Goal: Information Seeking & Learning: Find specific fact

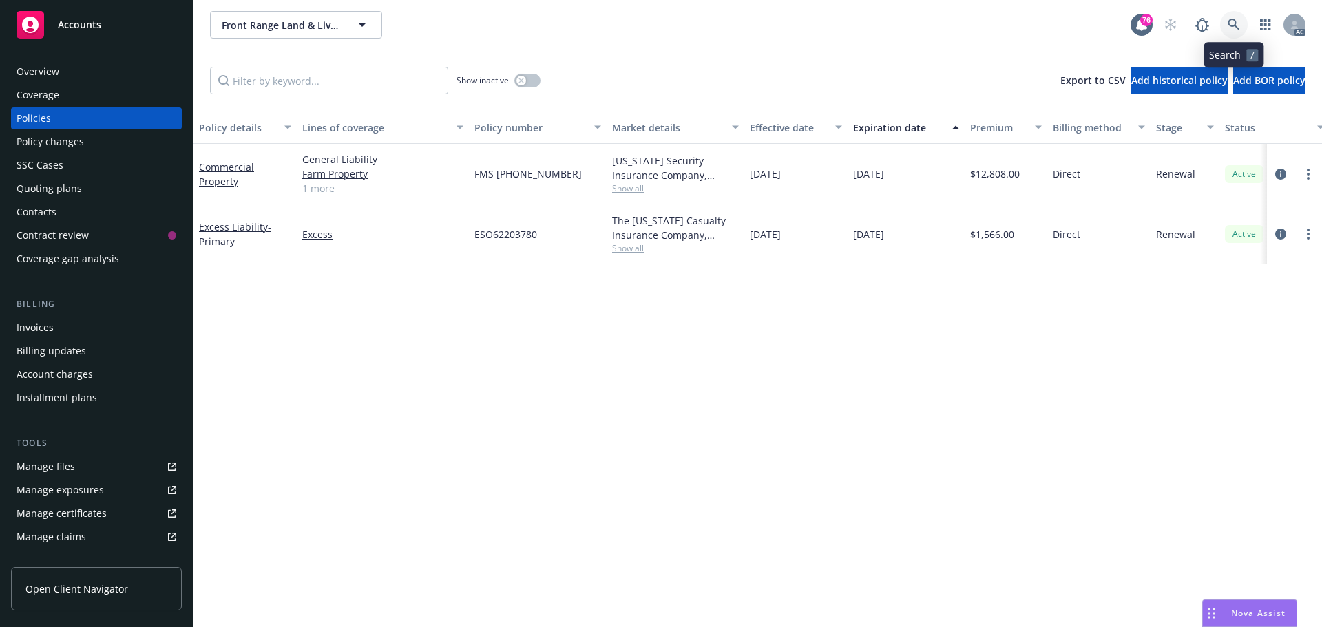
click at [1239, 26] on icon at bounding box center [1233, 25] width 12 height 12
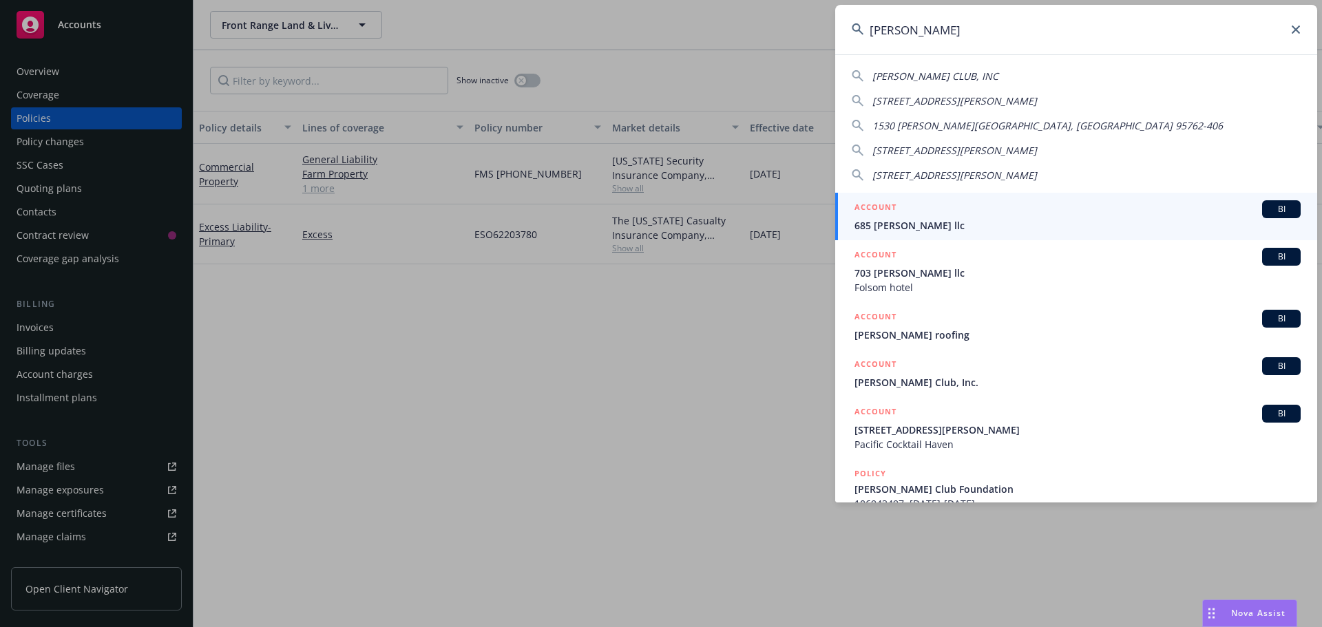
click at [951, 75] on span "[PERSON_NAME] CLUB, INC" at bounding box center [935, 76] width 126 height 13
type input "[PERSON_NAME] CLUB, INC"
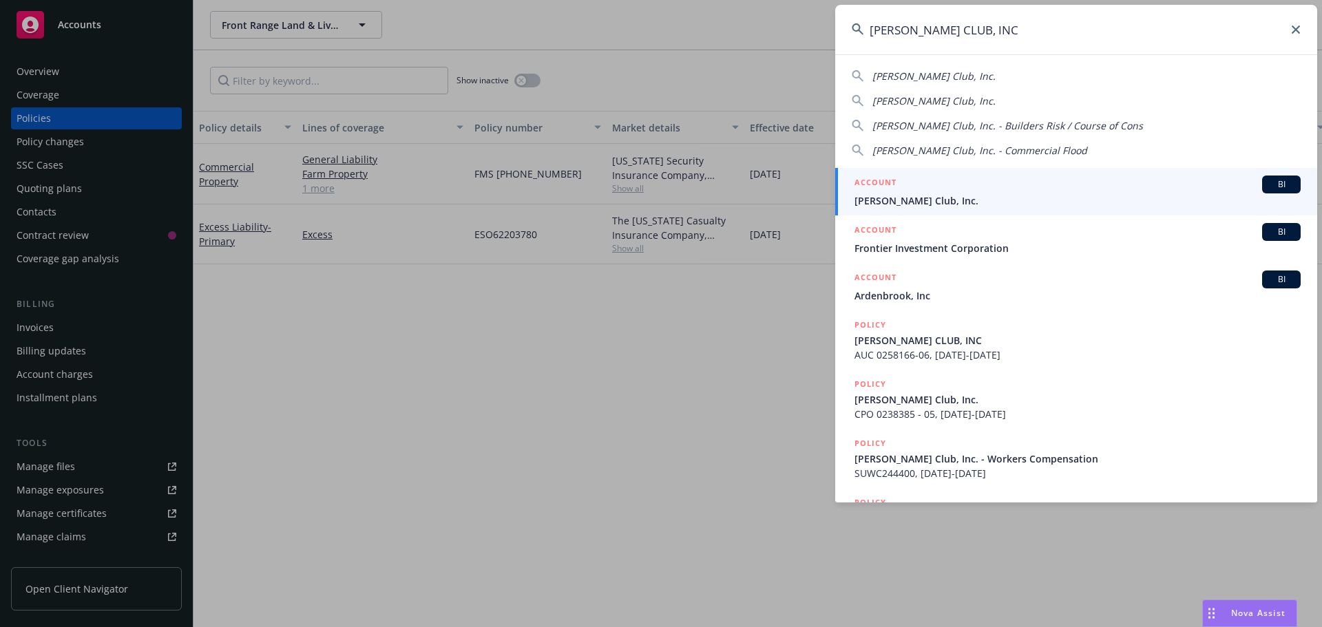
click at [975, 201] on span "[PERSON_NAME] Club, Inc." at bounding box center [1077, 200] width 446 height 14
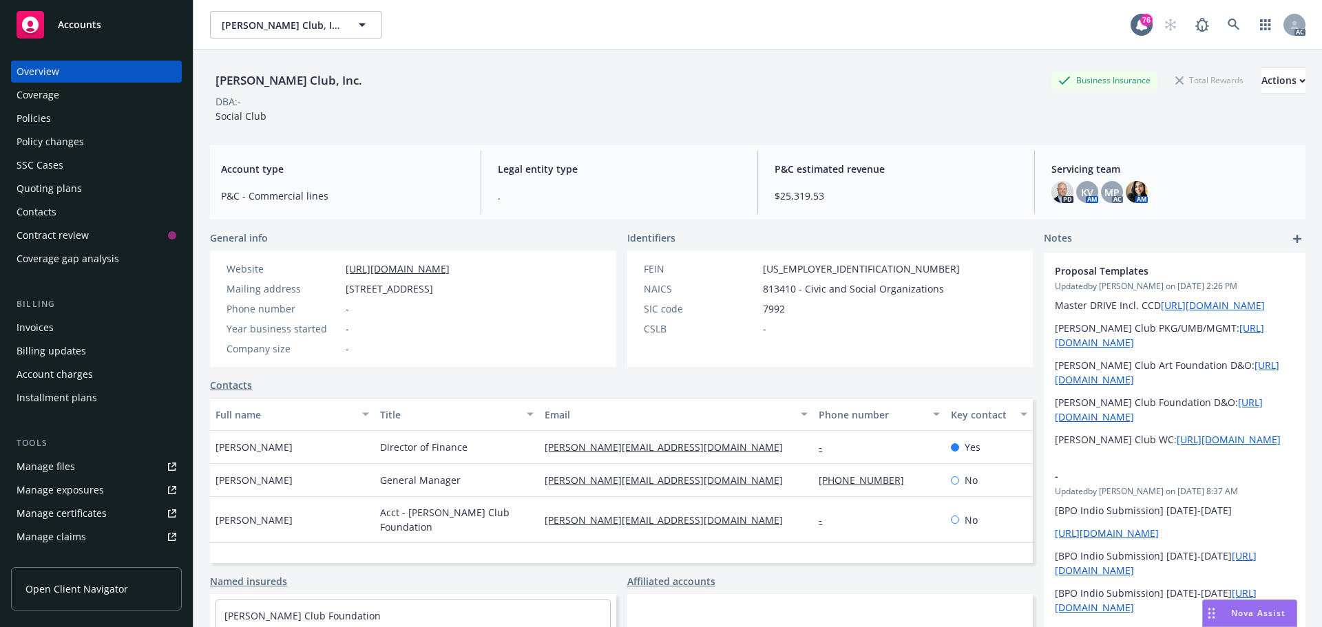
click at [50, 118] on div "Policies" at bounding box center [97, 118] width 160 height 22
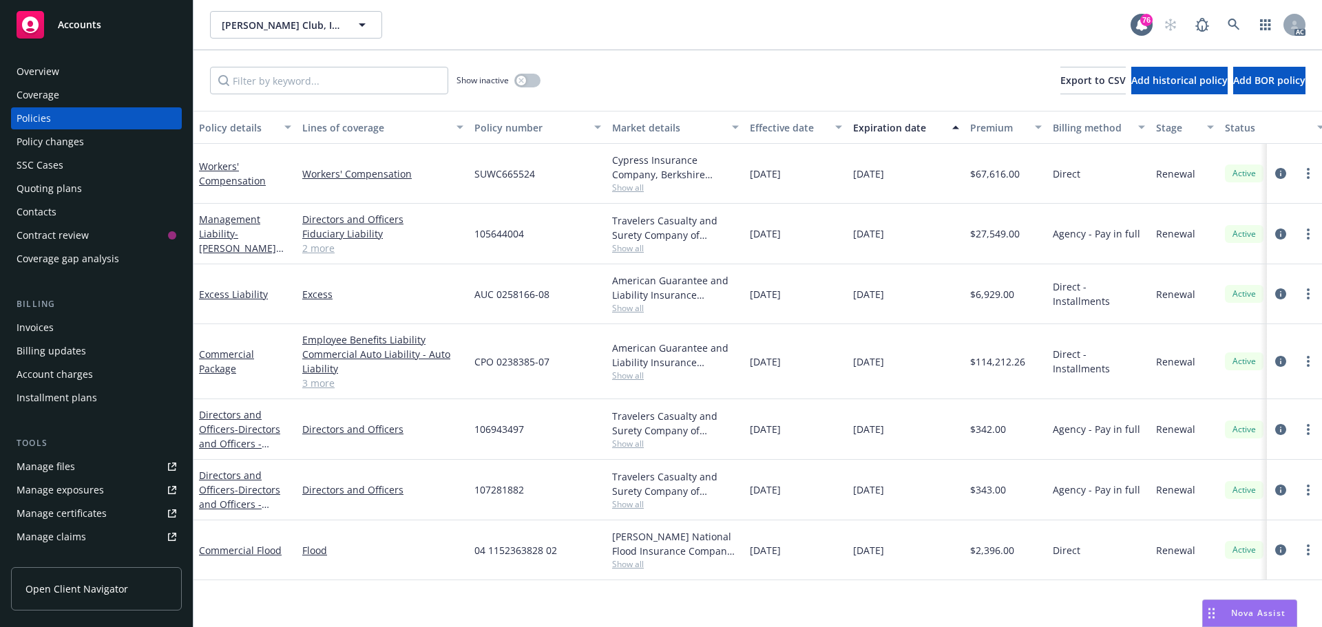
click at [310, 247] on link "2 more" at bounding box center [382, 248] width 161 height 14
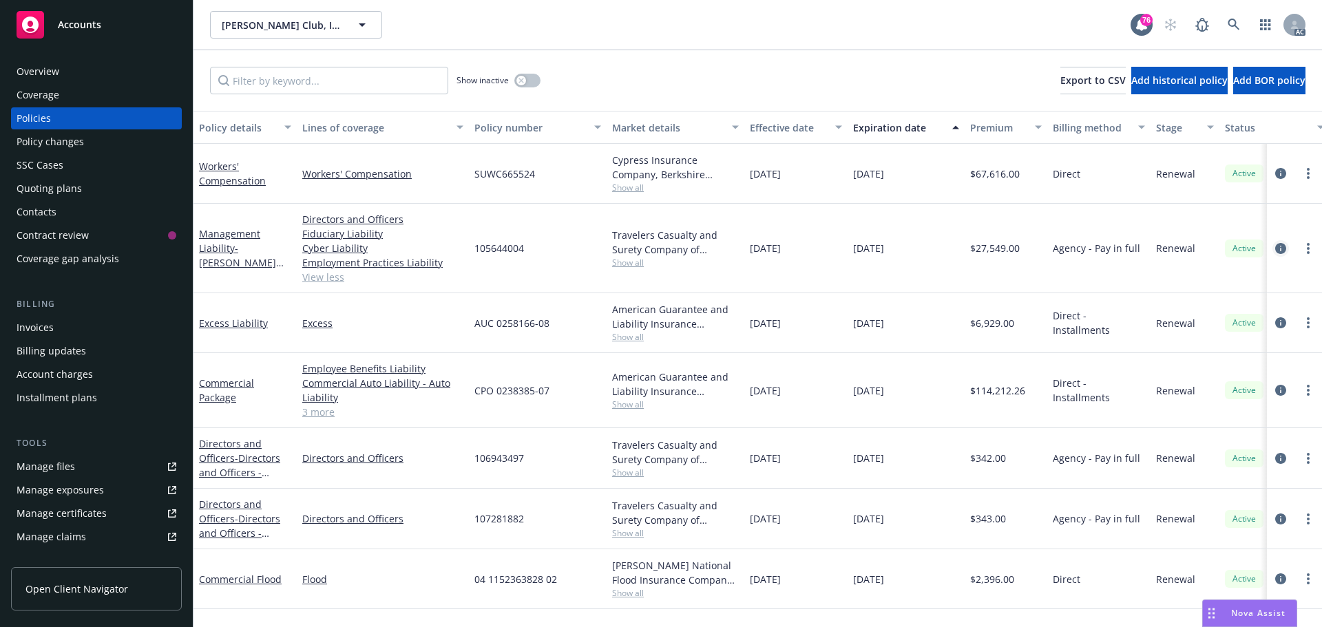
click at [1282, 245] on icon "circleInformation" at bounding box center [1280, 248] width 11 height 11
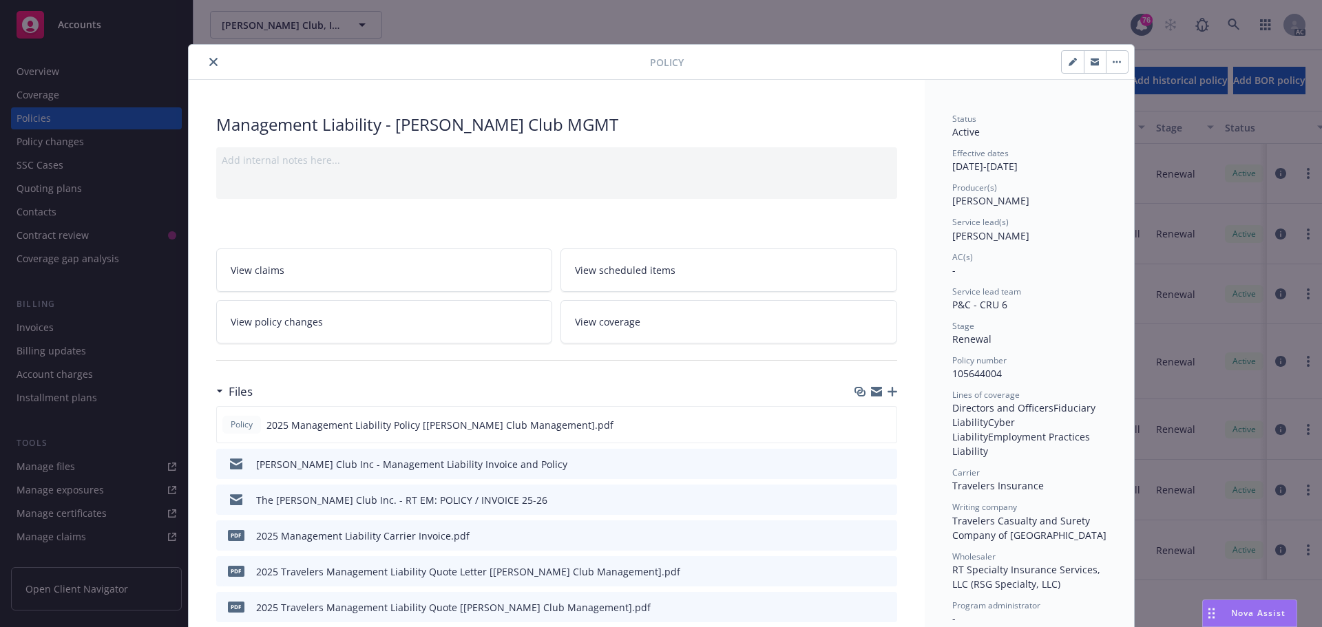
click at [213, 64] on button "close" at bounding box center [213, 62] width 17 height 17
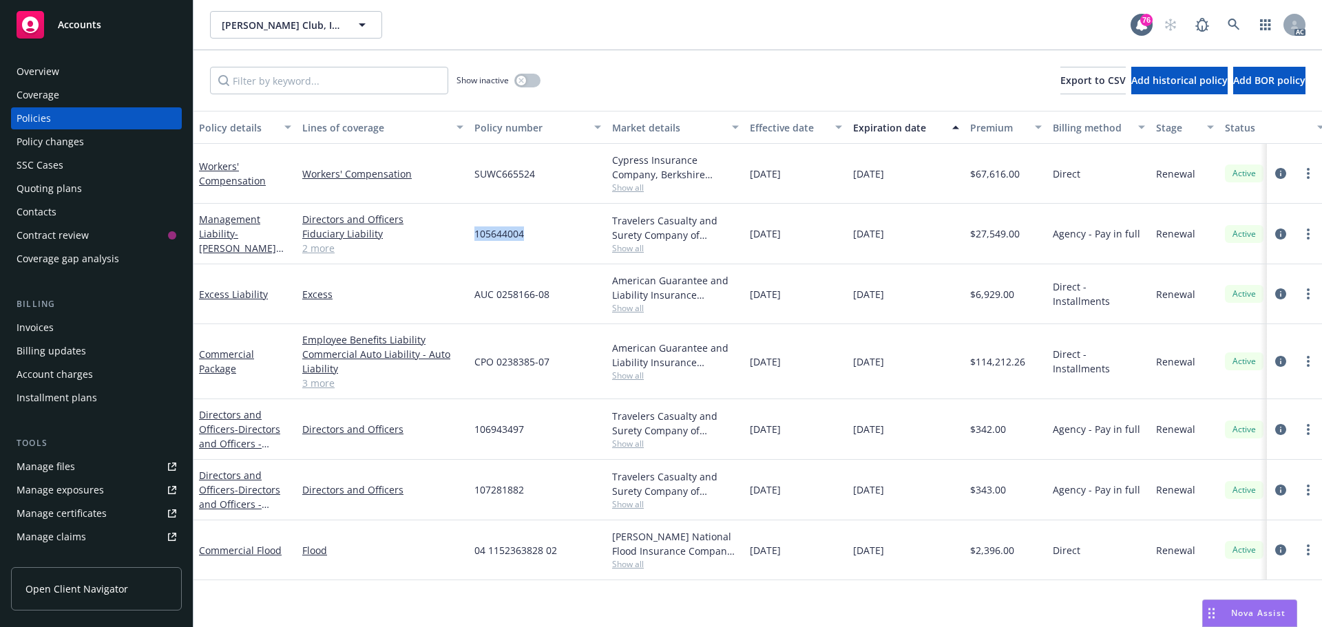
drag, startPoint x: 489, startPoint y: 235, endPoint x: 478, endPoint y: 235, distance: 11.7
click at [474, 235] on div "105644004" at bounding box center [538, 234] width 138 height 61
copy span "105644004"
click at [631, 249] on span "Show all" at bounding box center [675, 248] width 127 height 12
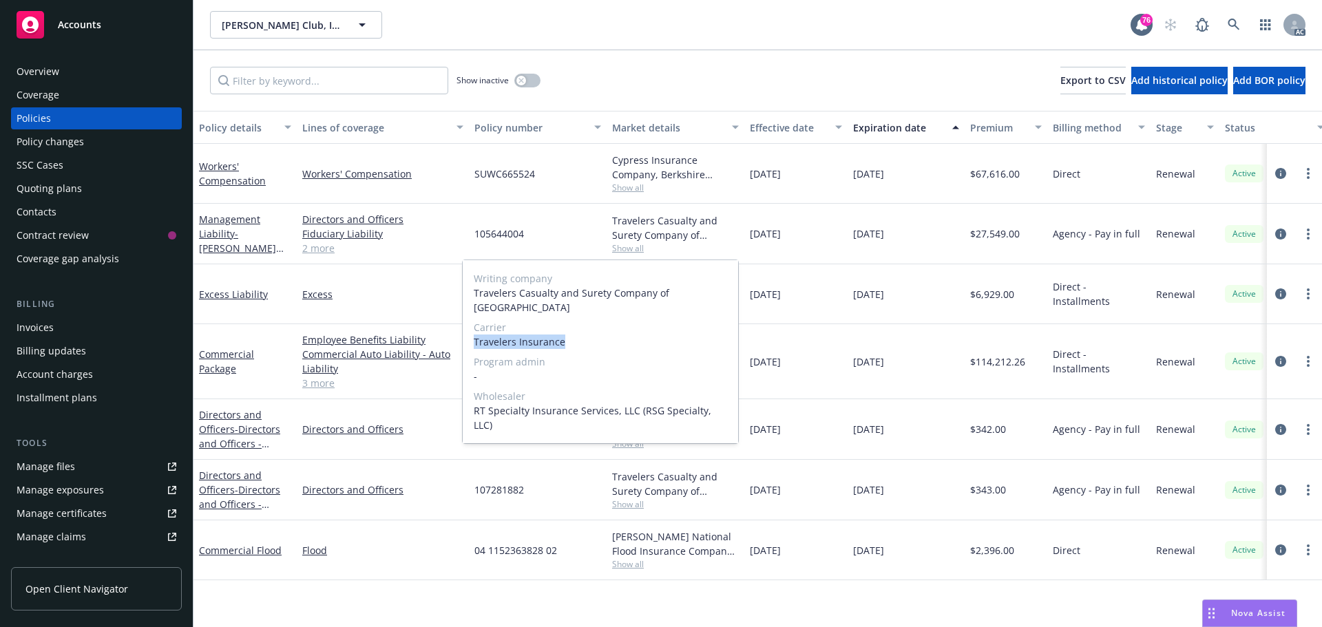
drag, startPoint x: 570, startPoint y: 328, endPoint x: 471, endPoint y: 328, distance: 99.1
click at [471, 328] on div "Writing company Travelers Casualty and Surety Company of America Carrier Travel…" at bounding box center [600, 351] width 275 height 183
copy span "Travelers Insurance"
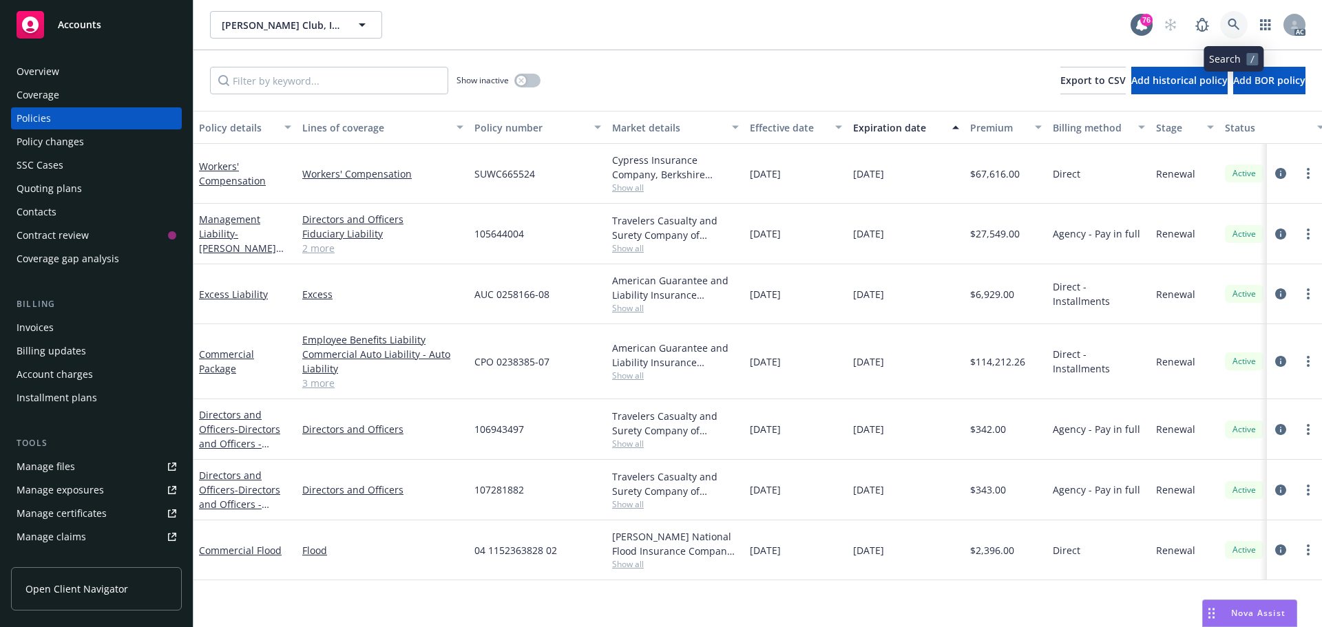
click at [1241, 21] on link at bounding box center [1234, 25] width 28 height 28
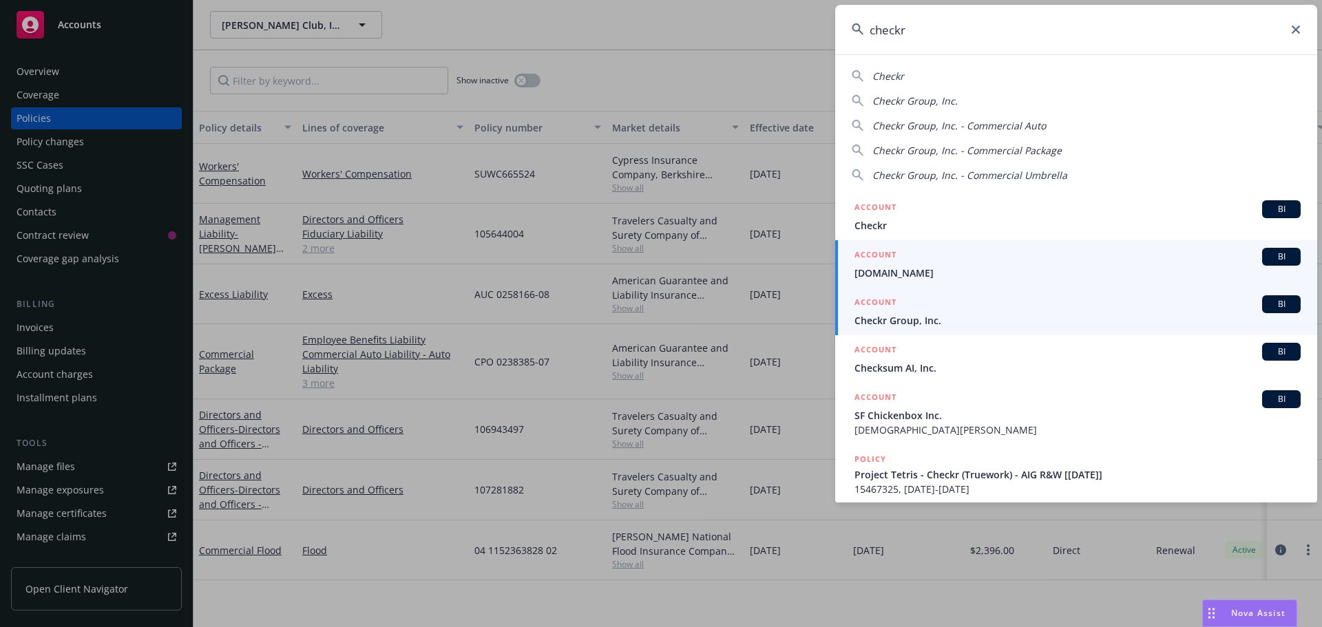
type input "checkr"
click at [943, 321] on span "Checkr Group, Inc." at bounding box center [1077, 320] width 446 height 14
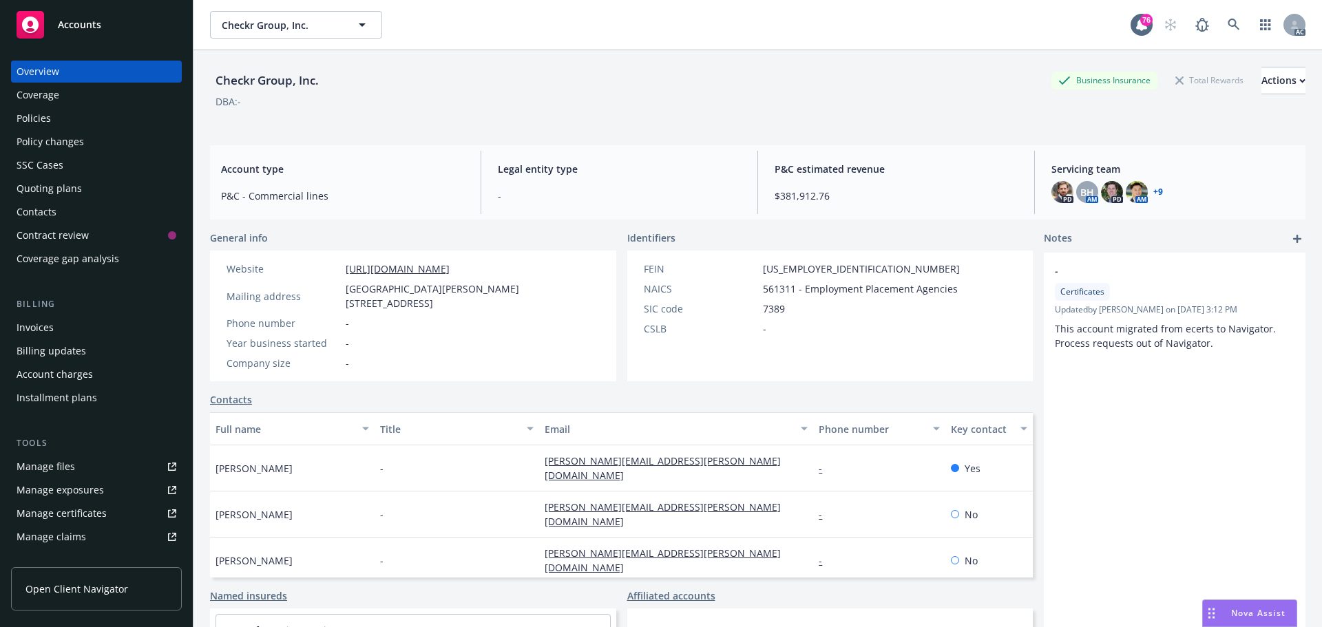
click at [54, 122] on div "Policies" at bounding box center [97, 118] width 160 height 22
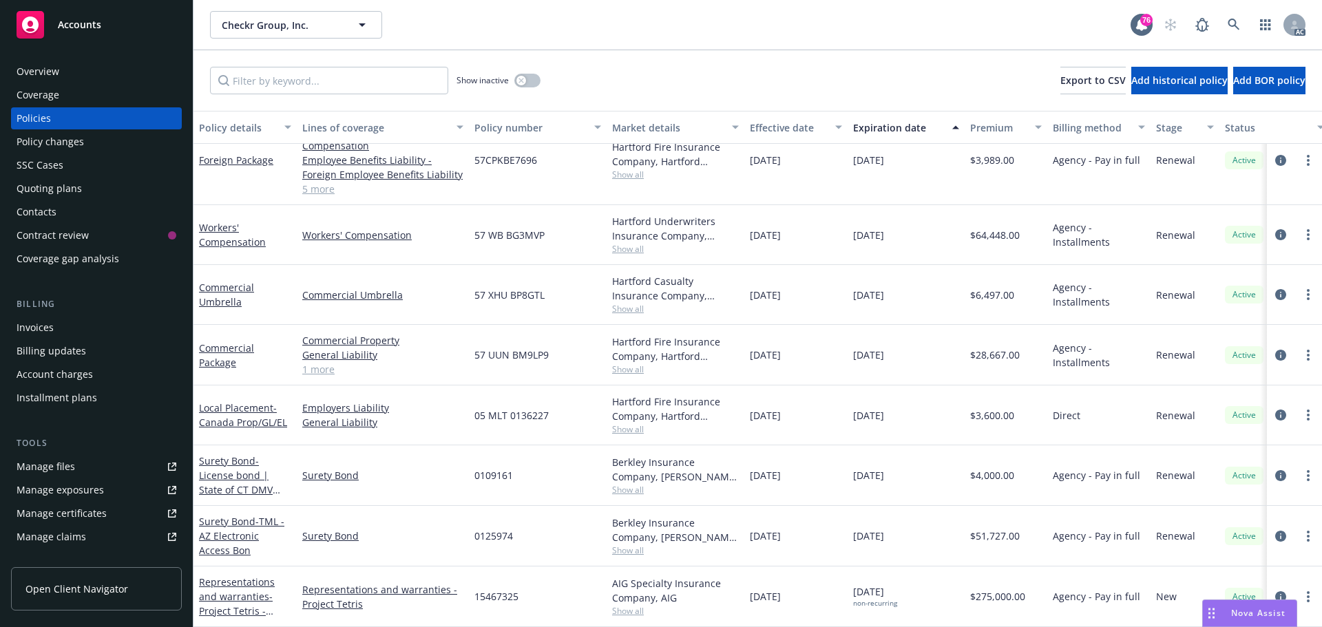
scroll to position [1200, 0]
click at [534, 83] on button "button" at bounding box center [527, 81] width 26 height 14
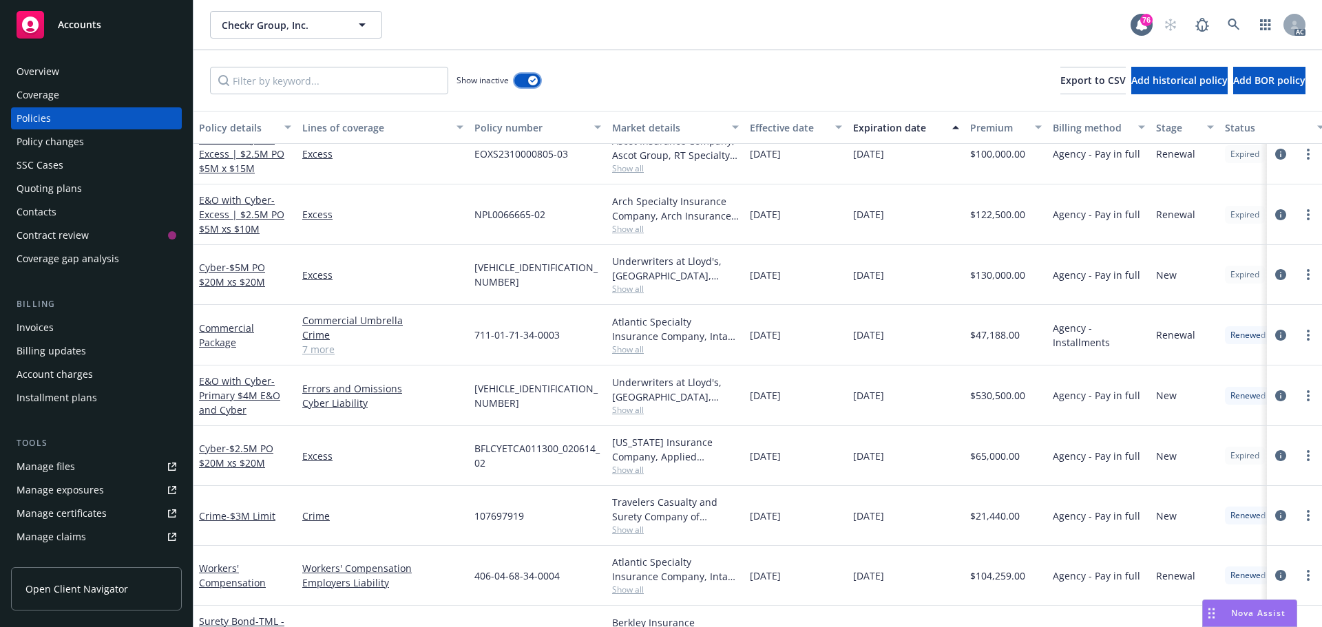
scroll to position [6690, 0]
click at [314, 350] on link "7 more" at bounding box center [382, 348] width 161 height 14
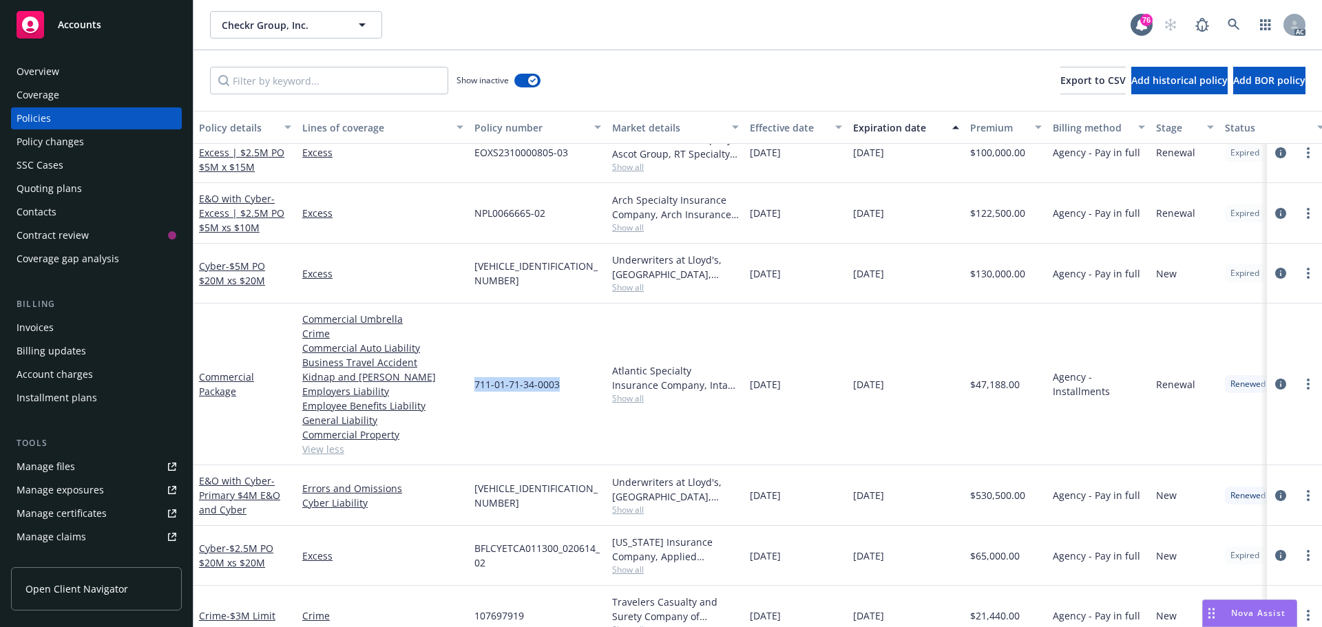
drag, startPoint x: 562, startPoint y: 383, endPoint x: 471, endPoint y: 383, distance: 91.6
click at [471, 383] on div "711-01-71-34-0003" at bounding box center [538, 385] width 138 height 162
copy span "711-01-71-34-0003"
